Goal: Ask a question: Seek information or help from site administrators or community

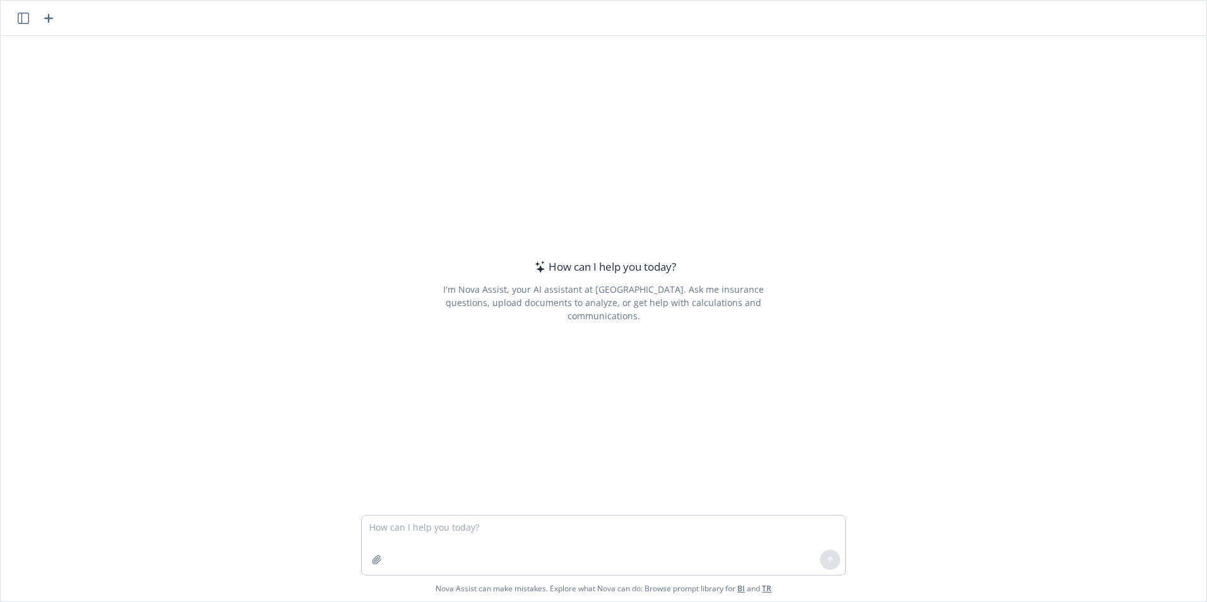
click at [398, 532] on textarea at bounding box center [604, 545] width 484 height 59
click at [362, 523] on textarea "If a 401k plan excludes [DEMOGRAPHIC_DATA] employees, if a current [DEMOGRAPHIC…" at bounding box center [604, 545] width 484 height 59
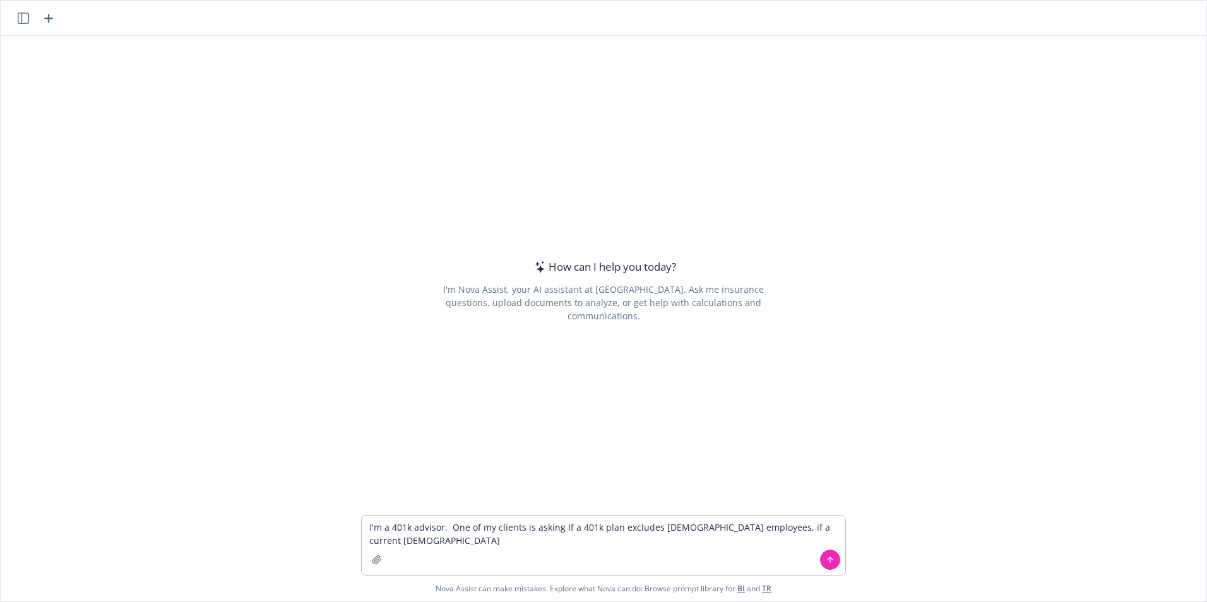
click at [424, 537] on textarea "I'm a 401k advisor. One of my clients is asking If a 401k plan excludes [DEMOGR…" at bounding box center [604, 545] width 484 height 59
drag, startPoint x: 641, startPoint y: 400, endPoint x: 599, endPoint y: 428, distance: 51.0
click at [641, 400] on div "How can I help you [DATE]? I'm Nova Assist, your AI assistant at Newfront. Ask …" at bounding box center [603, 291] width 485 height 388
click at [527, 544] on textarea "I'm a 401k advisor. One of my clients is asking If a 401k plan excludes [DEMOGR…" at bounding box center [604, 545] width 484 height 59
type textarea "I'm a 401k advisor. One of my clients is asking If a 401k plan excludes [DEMOGR…"
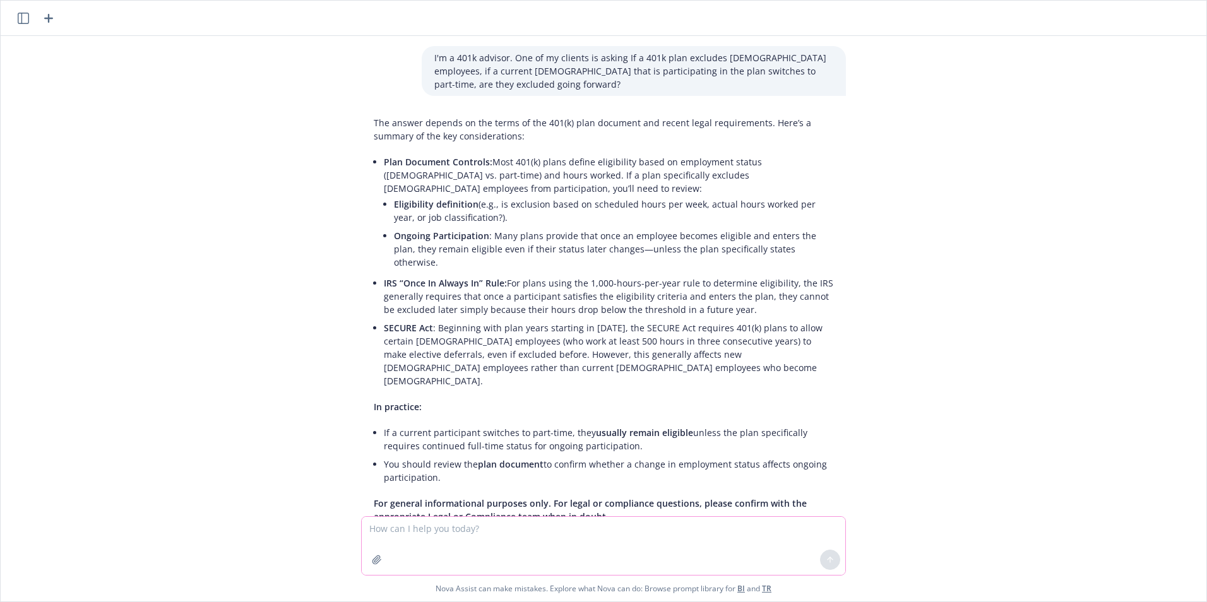
scroll to position [89, 0]
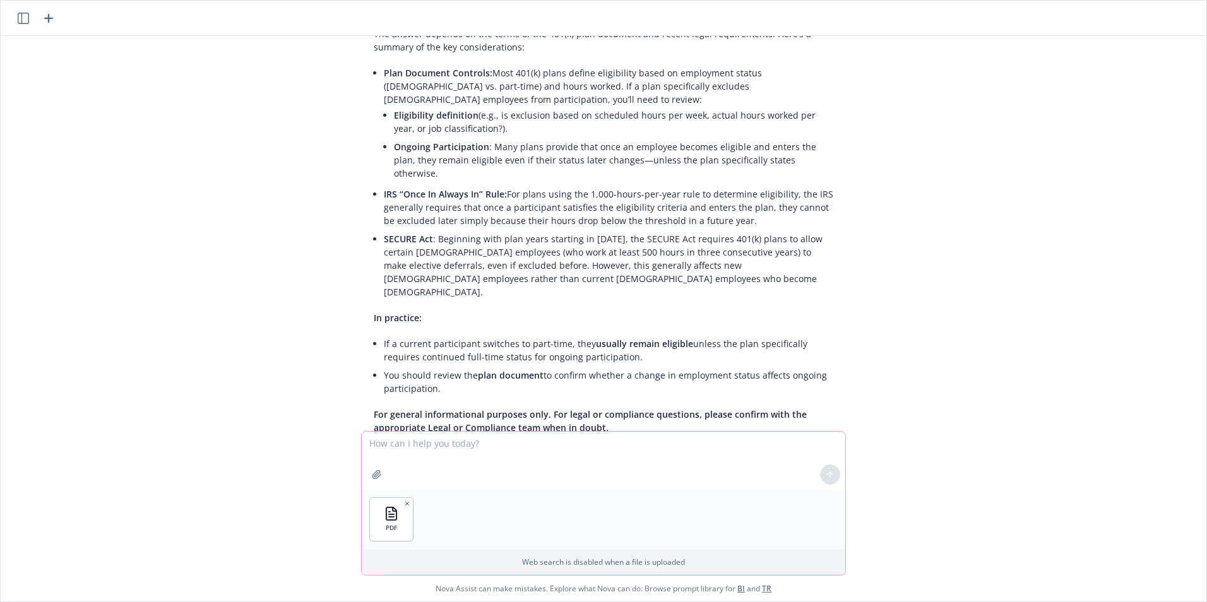
click at [379, 448] on textarea at bounding box center [604, 461] width 484 height 58
type textarea "Here is the adoption agreement for the plan. Does the "once in, always in" appl…"
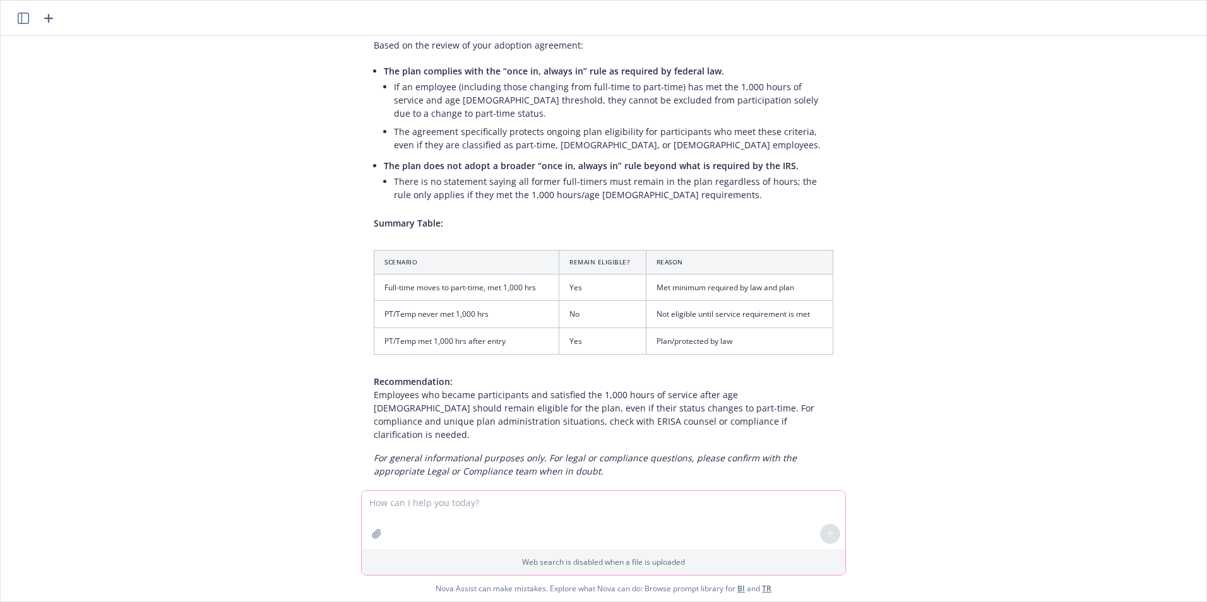
scroll to position [683, 0]
